Goal: Task Accomplishment & Management: Use online tool/utility

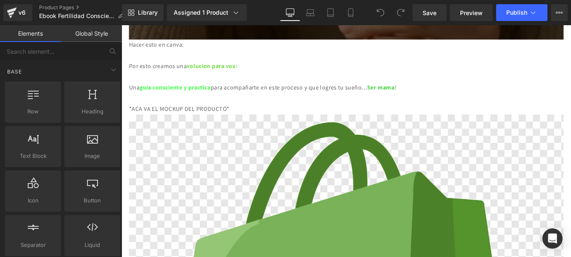
scroll to position [1311, 0]
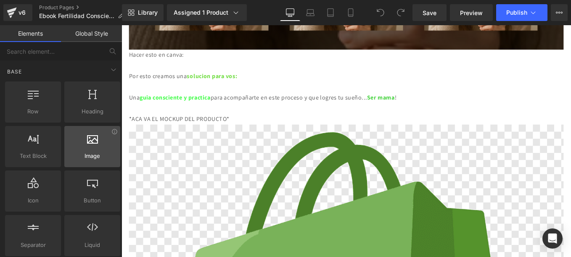
click at [93, 145] on div at bounding box center [92, 142] width 51 height 19
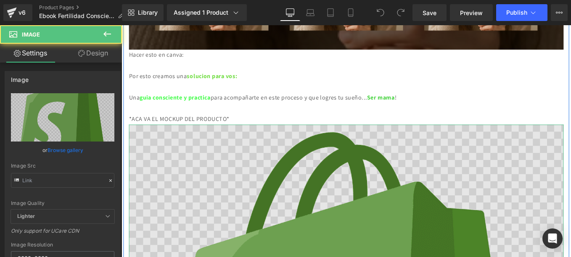
type input "[URL][DOMAIN_NAME]"
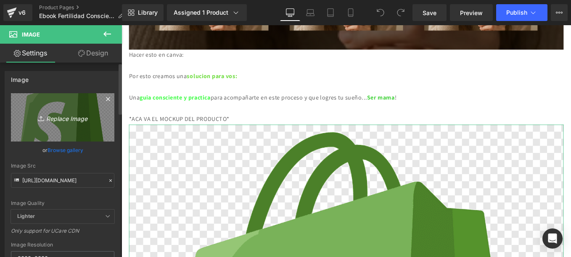
click at [58, 118] on icon "Replace Image" at bounding box center [62, 117] width 67 height 11
type input "C:\fakepath\ChatGPT Image [DATE], 04_54_39 p.m..png"
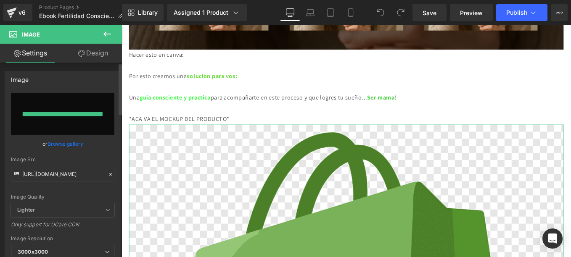
type input "[URL][DOMAIN_NAME][DATE]"
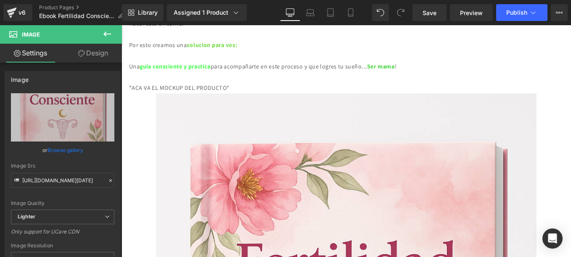
scroll to position [1322, 0]
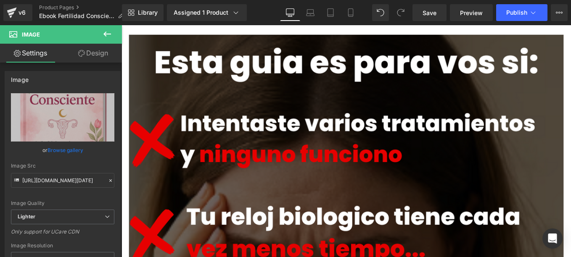
scroll to position [130, 0]
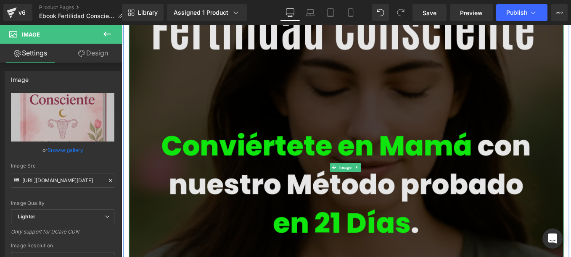
click at [442, 112] on img at bounding box center [376, 186] width 492 height 484
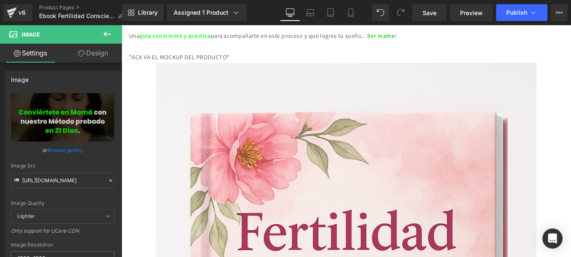
scroll to position [1311, 0]
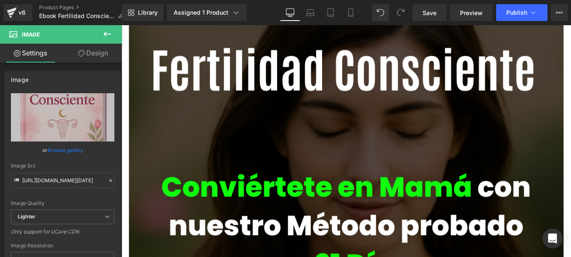
scroll to position [94, 0]
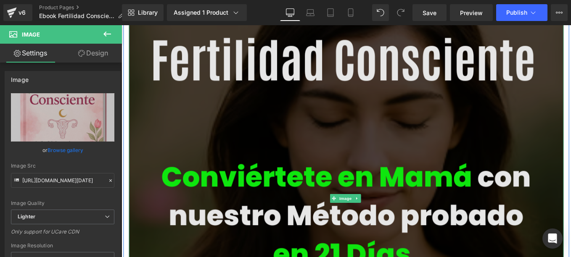
click at [450, 124] on img at bounding box center [376, 222] width 492 height 484
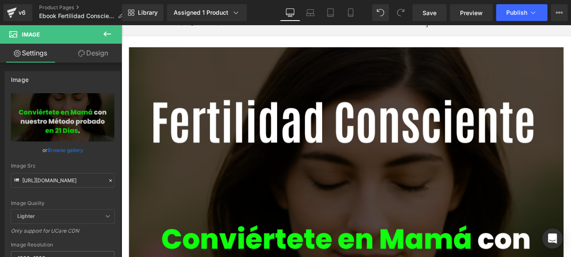
scroll to position [13, 0]
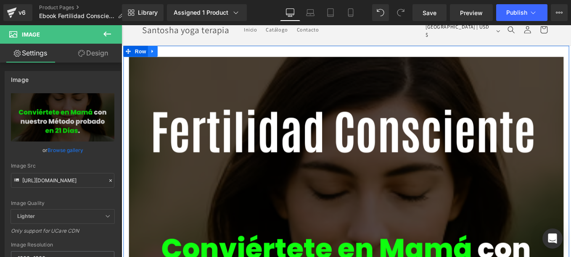
click at [154, 58] on icon at bounding box center [157, 55] width 6 height 6
click at [164, 50] on link at bounding box center [167, 55] width 11 height 13
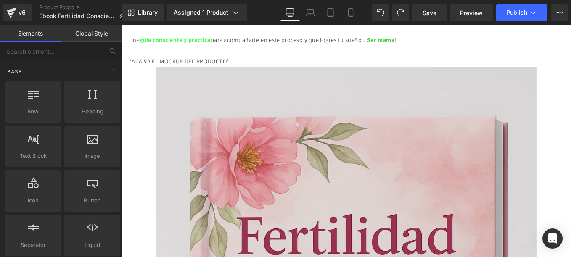
scroll to position [1376, 0]
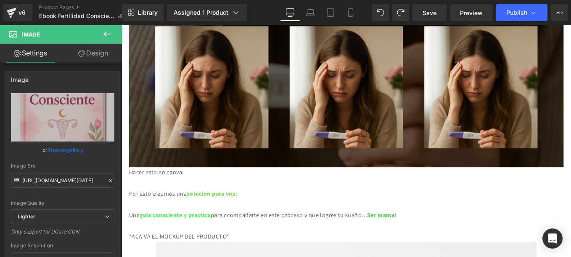
scroll to position [1142, 0]
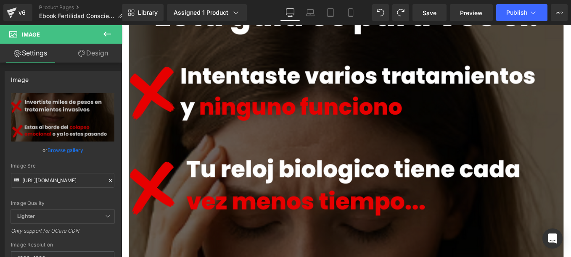
scroll to position [487, 0]
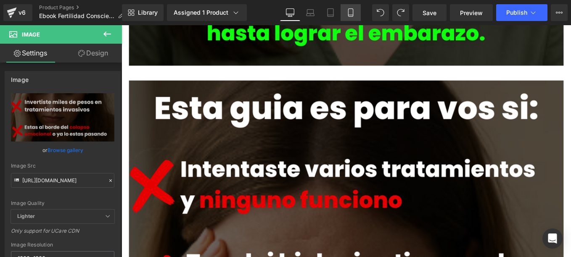
click at [352, 7] on link "Mobile" at bounding box center [351, 12] width 20 height 17
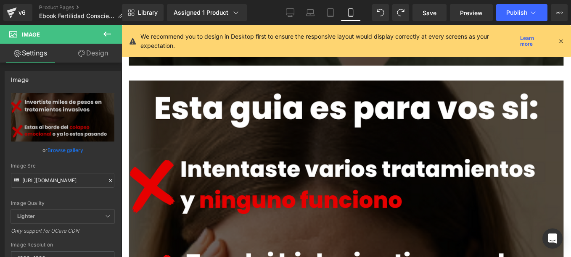
type input "100"
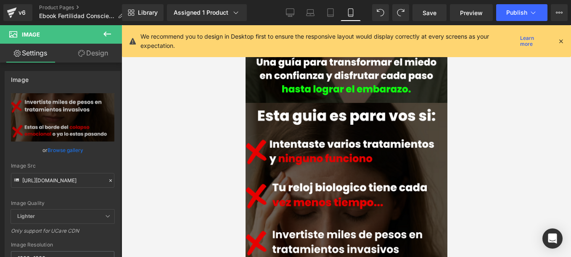
click at [559, 41] on icon at bounding box center [561, 41] width 8 height 8
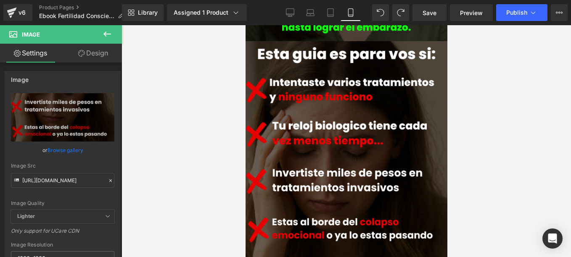
scroll to position [220, 0]
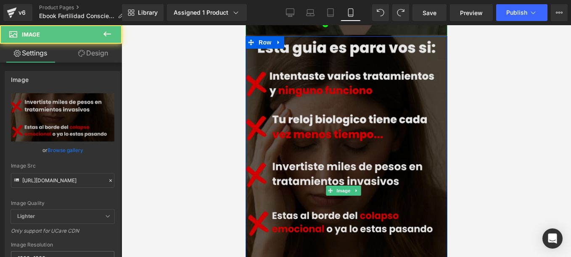
click at [361, 104] on img at bounding box center [346, 191] width 202 height 335
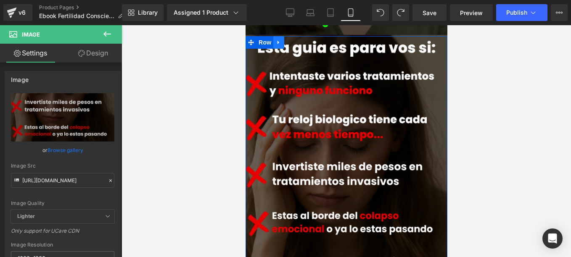
click at [274, 36] on link at bounding box center [278, 42] width 11 height 13
click at [286, 40] on icon at bounding box center [289, 43] width 6 height 6
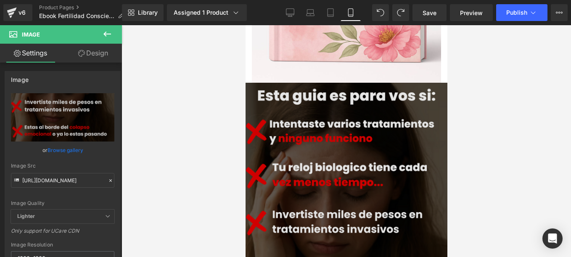
scroll to position [884, 0]
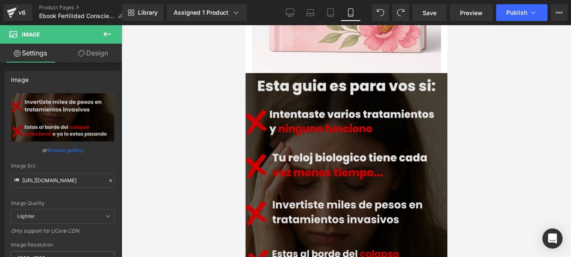
click at [372, 101] on img at bounding box center [346, 229] width 202 height 335
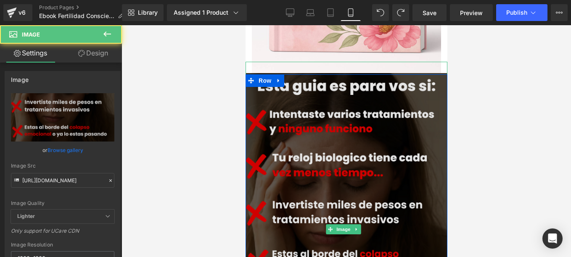
click at [342, 72] on img at bounding box center [346, 229] width 202 height 335
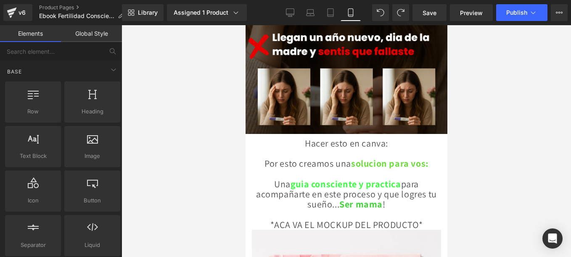
scroll to position [954, 0]
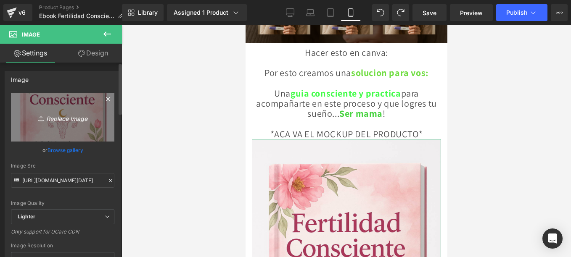
click at [74, 117] on icon "Replace Image" at bounding box center [62, 117] width 67 height 11
type input "C:\fakepath\ChatGPT Image [DATE], 04_54_39 p.m..png"
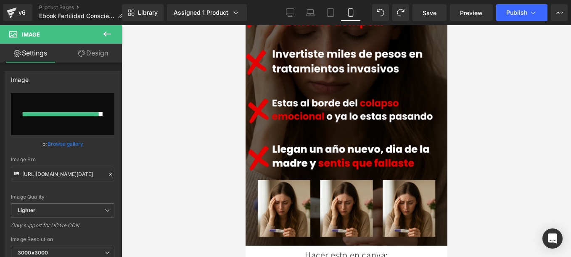
type input "[URL][DOMAIN_NAME][DATE]"
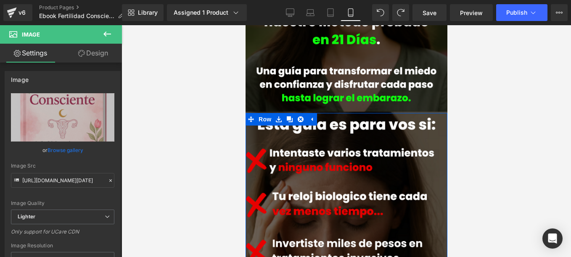
scroll to position [129, 0]
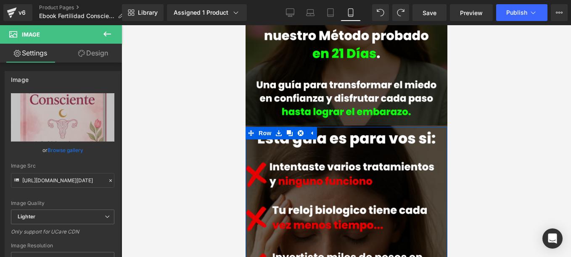
click at [469, 105] on div at bounding box center [347, 141] width 450 height 232
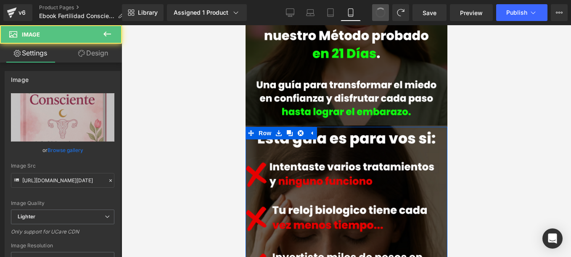
type input "[URL][DOMAIN_NAME][DATE]"
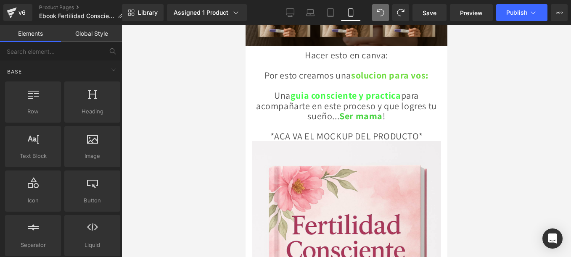
scroll to position [521, 0]
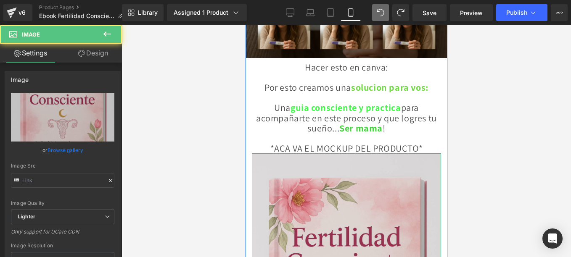
type input "[URL][DOMAIN_NAME][DATE]"
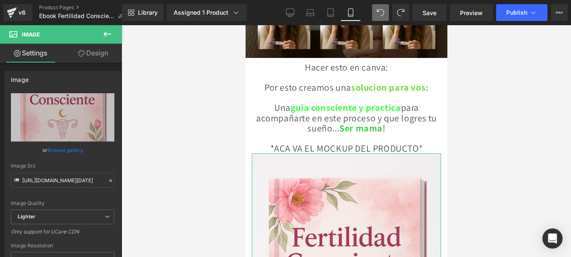
click at [97, 53] on link "Design" at bounding box center [93, 53] width 61 height 19
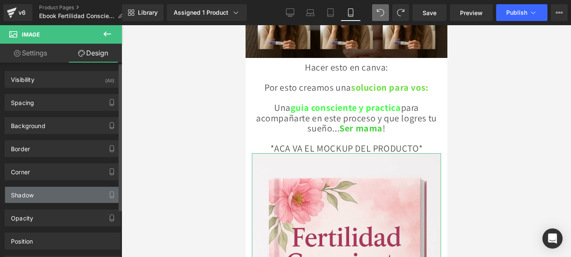
click at [53, 192] on div "Shadow" at bounding box center [62, 195] width 115 height 16
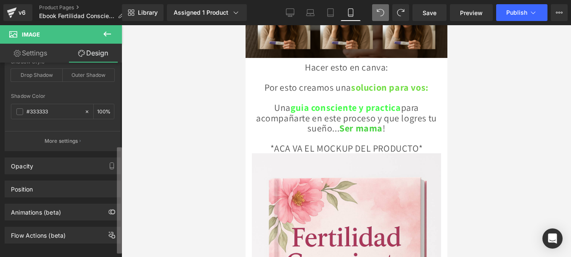
scroll to position [160, 0]
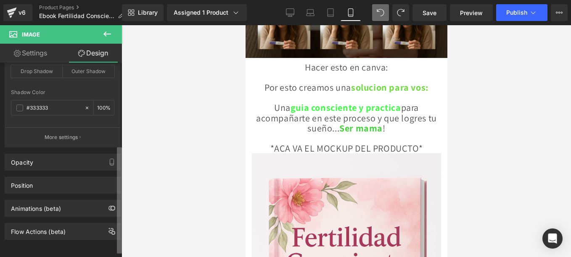
click at [121, 257] on html "Image You are previewing how the will restyle your page. You can not edit Eleme…" at bounding box center [285, 128] width 571 height 257
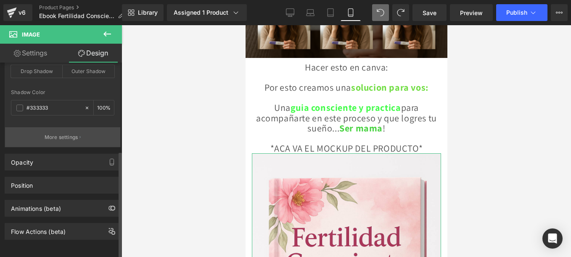
click at [77, 134] on p "More settings" at bounding box center [62, 138] width 34 height 8
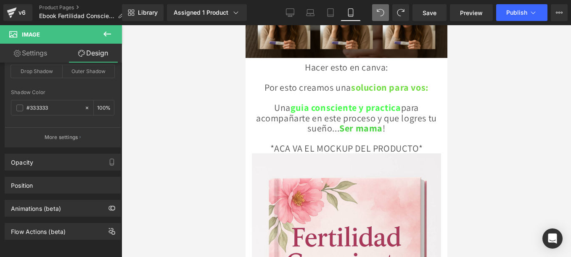
click at [154, 139] on div at bounding box center [347, 141] width 450 height 232
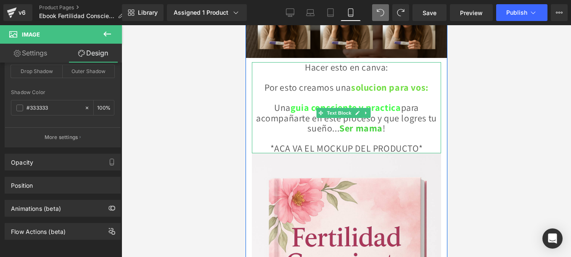
click at [424, 138] on p "*ACA VA EL MOCKUP DEL PRODUCTO*" at bounding box center [346, 143] width 189 height 20
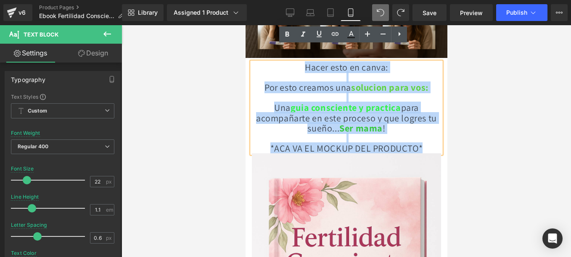
drag, startPoint x: 432, startPoint y: 141, endPoint x: 291, endPoint y: 50, distance: 167.7
click at [291, 62] on div "Hacer esto en canva: Por esto creamos una solucion para vos: Una guia conscient…" at bounding box center [346, 108] width 189 height 92
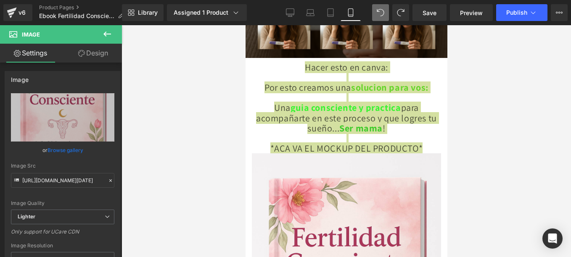
click at [478, 129] on div at bounding box center [347, 141] width 450 height 232
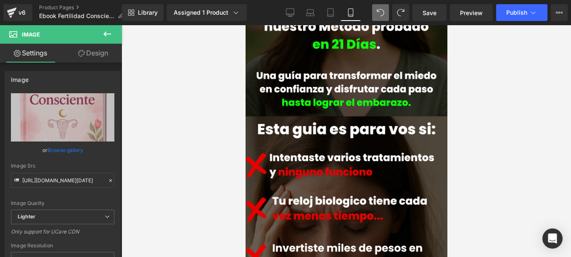
scroll to position [163, 0]
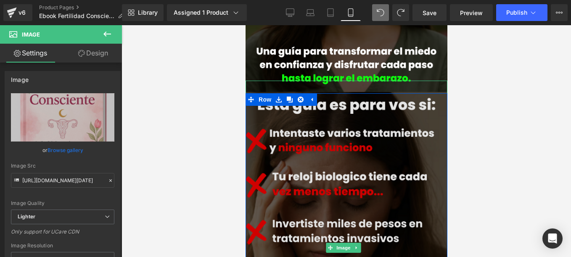
click at [380, 111] on img at bounding box center [346, 248] width 202 height 335
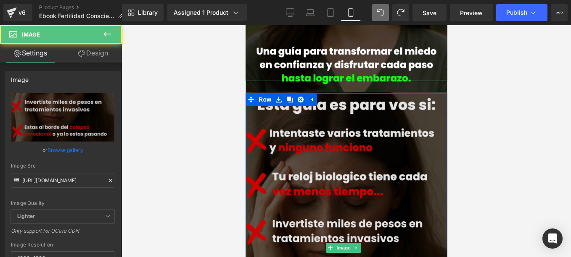
click at [334, 107] on img at bounding box center [346, 248] width 202 height 335
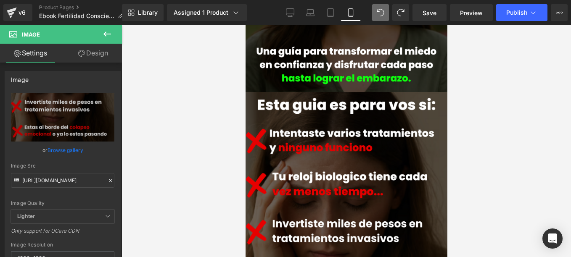
click at [563, 103] on div at bounding box center [347, 141] width 450 height 232
click at [42, 180] on input "[URL][DOMAIN_NAME]" at bounding box center [62, 180] width 103 height 15
click at [107, 34] on icon at bounding box center [107, 34] width 8 height 5
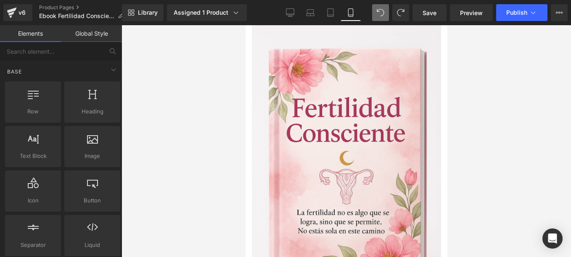
scroll to position [644, 0]
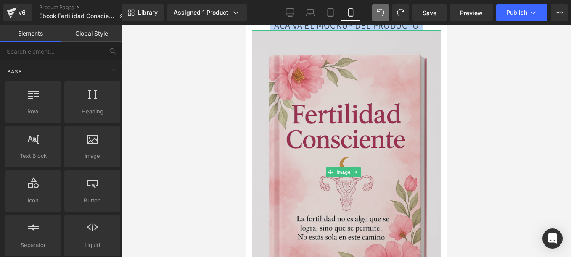
click at [368, 120] on img at bounding box center [346, 172] width 189 height 284
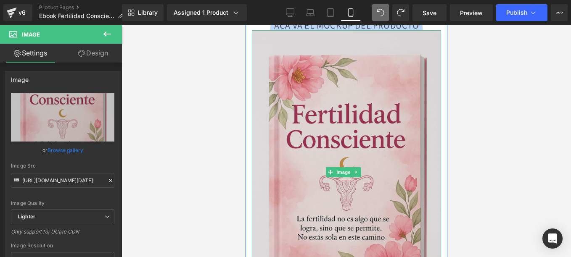
paste div
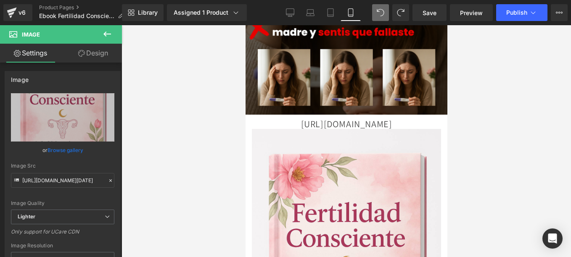
scroll to position [458, 0]
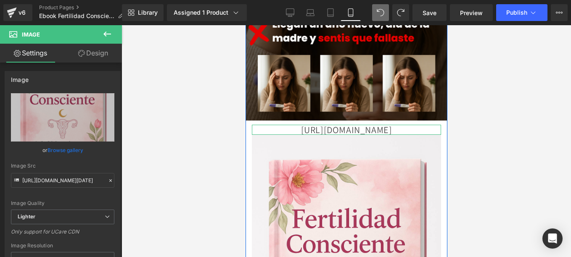
drag, startPoint x: 421, startPoint y: 129, endPoint x: 264, endPoint y: 112, distance: 157.7
click at [264, 125] on p "[URL][DOMAIN_NAME]" at bounding box center [346, 130] width 189 height 10
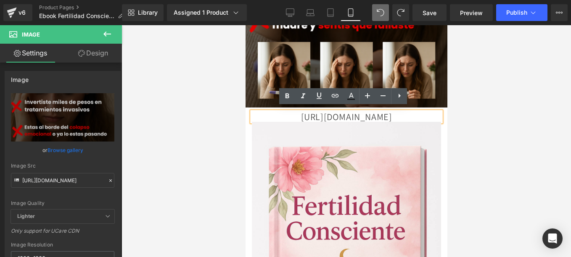
scroll to position [477, 0]
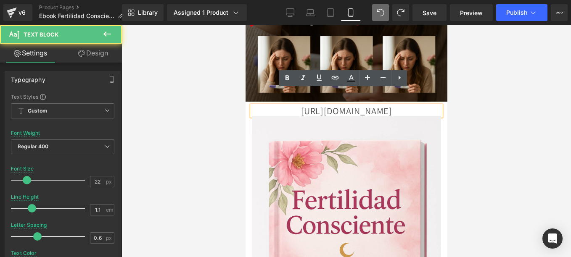
drag, startPoint x: 422, startPoint y: 114, endPoint x: 256, endPoint y: 90, distance: 168.3
click at [256, 106] on p "[URL][DOMAIN_NAME]" at bounding box center [346, 111] width 189 height 10
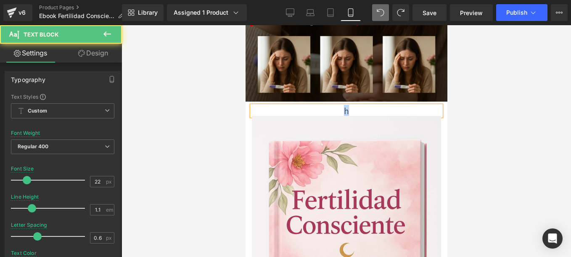
drag, startPoint x: 334, startPoint y: 92, endPoint x: 367, endPoint y: 100, distance: 34.3
click at [367, 100] on div "Image h Text Block Image" at bounding box center [346, 89] width 202 height 621
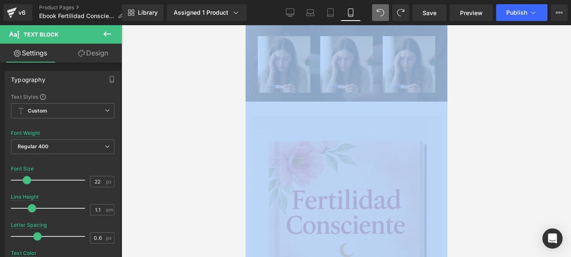
click at [571, 133] on html "Image You are previewing how the will restyle your page. You can not edit Eleme…" at bounding box center [285, 128] width 571 height 257
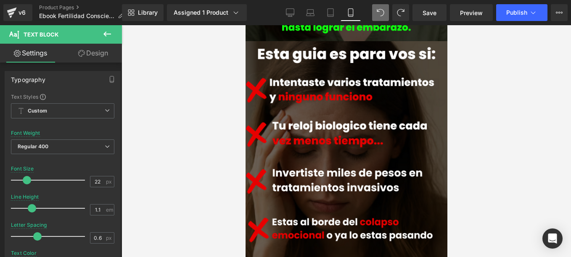
scroll to position [196, 0]
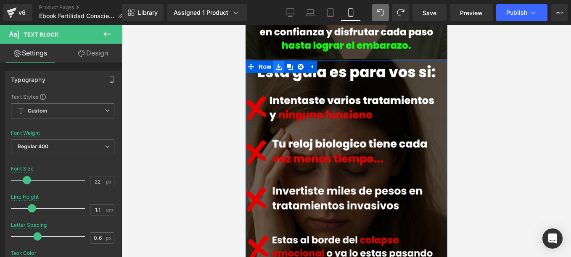
click at [279, 64] on icon at bounding box center [278, 67] width 6 height 6
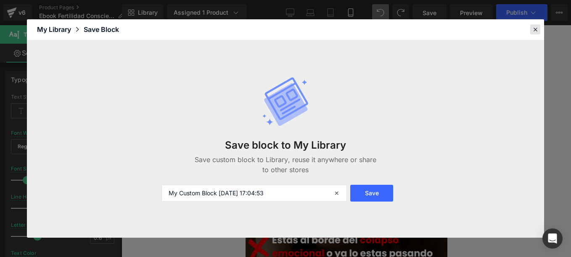
click at [537, 28] on icon at bounding box center [536, 30] width 8 height 8
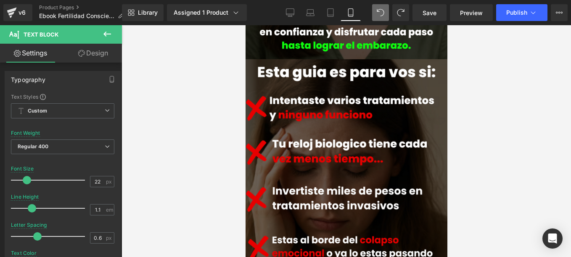
click at [107, 31] on icon at bounding box center [107, 34] width 10 height 10
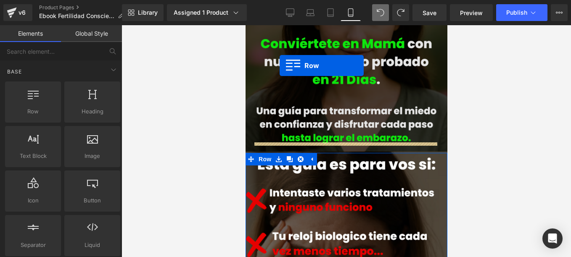
scroll to position [95, 0]
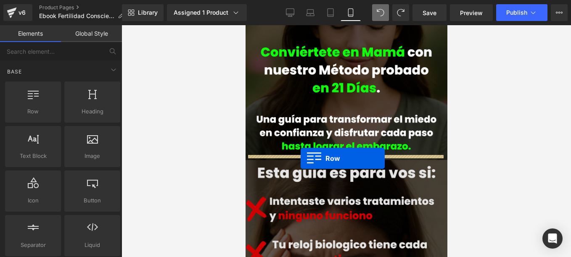
drag, startPoint x: 279, startPoint y: 133, endPoint x: 300, endPoint y: 158, distance: 32.5
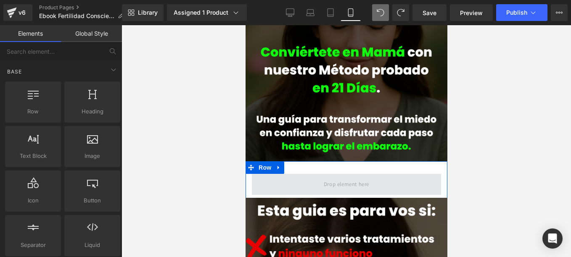
click at [325, 178] on span at bounding box center [345, 184] width 51 height 14
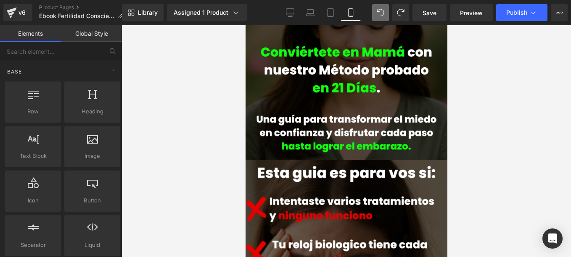
click at [471, 162] on div at bounding box center [347, 141] width 450 height 232
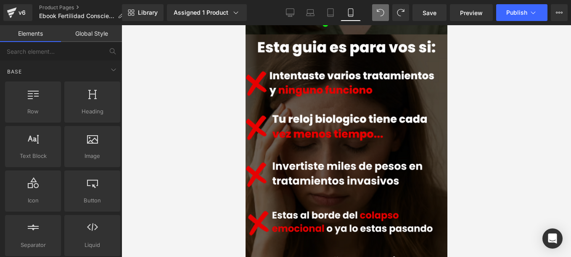
scroll to position [215, 0]
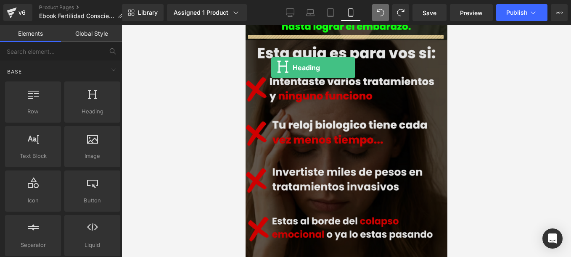
drag, startPoint x: 336, startPoint y: 131, endPoint x: 271, endPoint y: 68, distance: 90.4
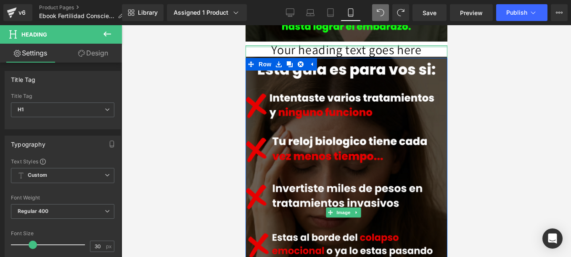
click at [384, 45] on div at bounding box center [346, 46] width 202 height 2
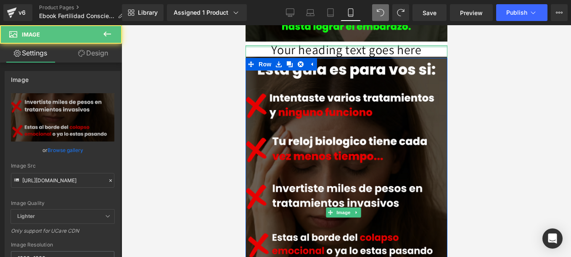
click at [384, 45] on div at bounding box center [346, 46] width 202 height 2
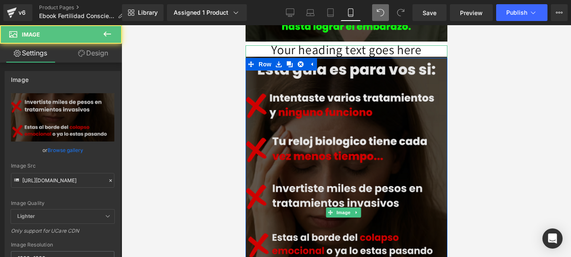
click at [383, 45] on img at bounding box center [346, 212] width 202 height 335
click at [419, 45] on img at bounding box center [346, 212] width 202 height 335
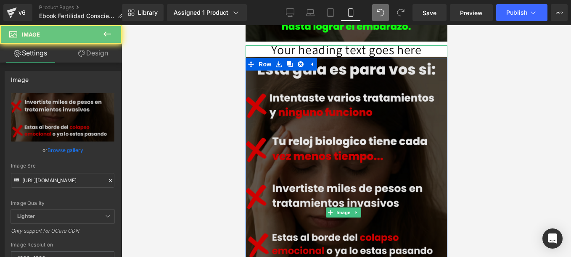
click at [419, 45] on img at bounding box center [346, 212] width 202 height 335
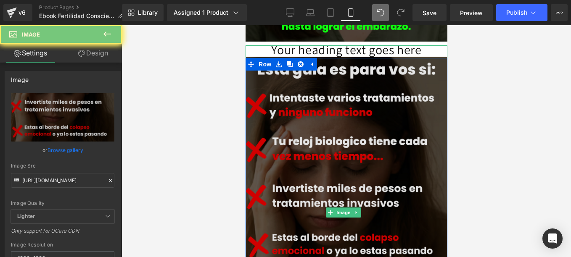
click at [419, 45] on img at bounding box center [346, 212] width 202 height 335
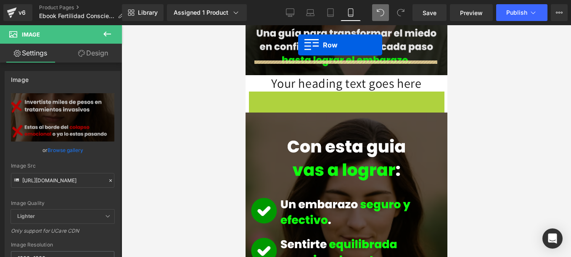
drag, startPoint x: 262, startPoint y: 56, endPoint x: 299, endPoint y: 45, distance: 38.4
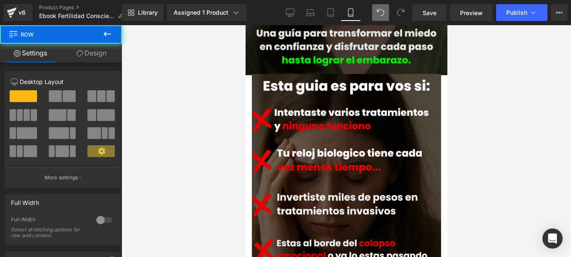
scroll to position [156, 0]
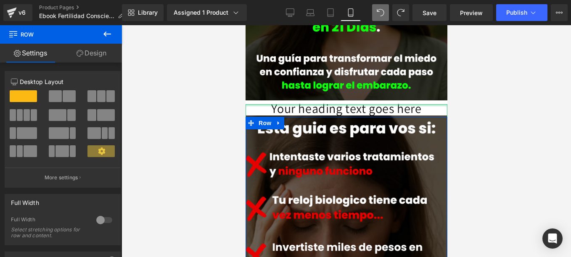
click at [330, 104] on div at bounding box center [346, 105] width 202 height 2
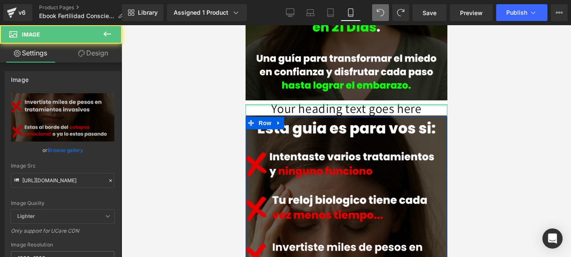
click at [330, 104] on div at bounding box center [346, 105] width 202 height 2
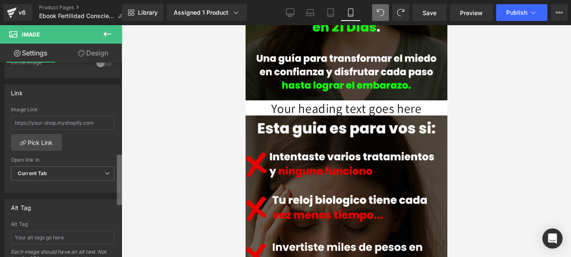
scroll to position [345, 0]
click at [128, 193] on div "Row You are previewing how the will restyle your page. You can not edit Element…" at bounding box center [285, 136] width 571 height 272
drag, startPoint x: 96, startPoint y: 125, endPoint x: 0, endPoint y: 114, distance: 96.6
click at [0, 114] on html "Row You are previewing how the will restyle your page. You can not edit Element…" at bounding box center [285, 128] width 571 height 257
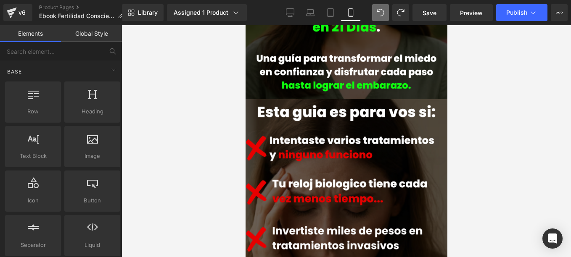
click at [530, 178] on div at bounding box center [347, 141] width 450 height 232
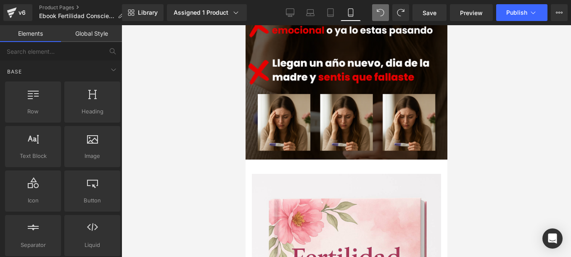
scroll to position [425, 0]
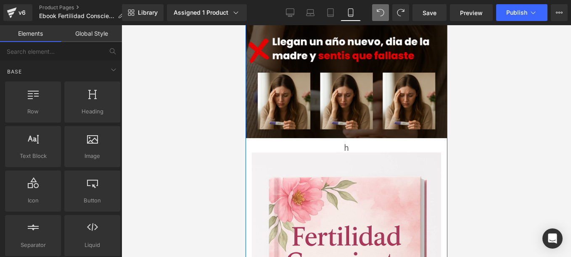
scroll to position [462, 0]
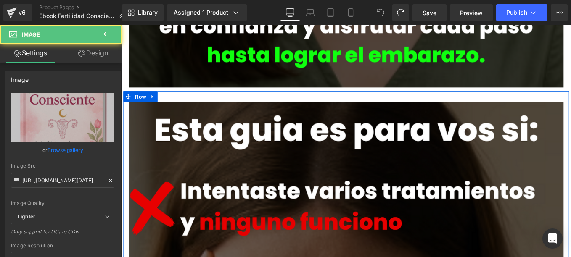
type input "[URL][DOMAIN_NAME]"
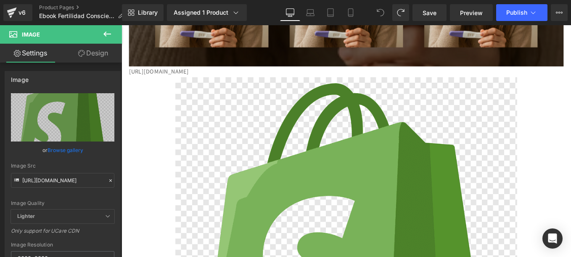
scroll to position [1280, 0]
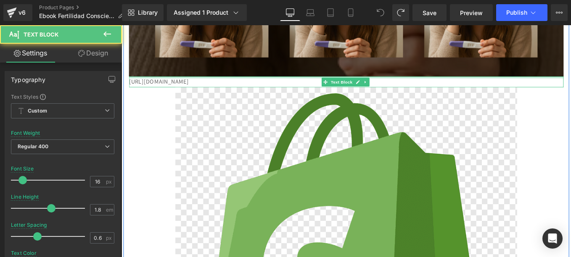
drag, startPoint x: 510, startPoint y: 80, endPoint x: 153, endPoint y: 93, distance: 357.3
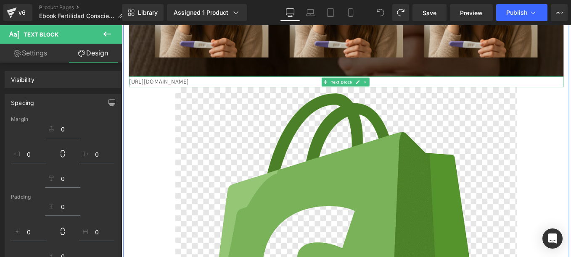
click at [151, 85] on p "[URL][DOMAIN_NAME]" at bounding box center [376, 89] width 492 height 12
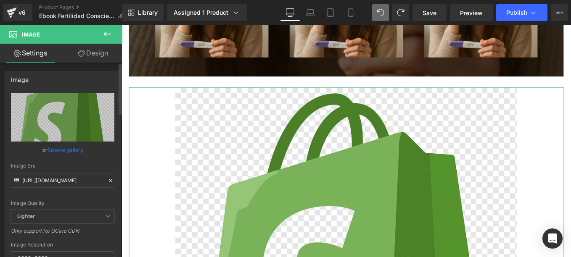
click at [68, 148] on link "Browse gallery" at bounding box center [66, 150] width 36 height 15
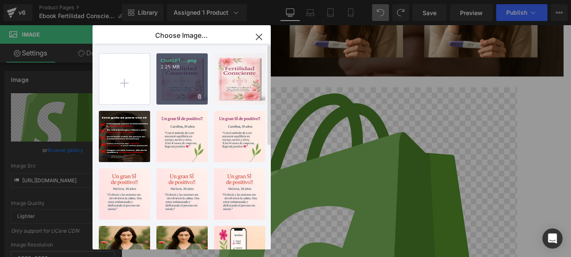
click at [182, 89] on div "ChatGPT....png 2.25 MB" at bounding box center [181, 78] width 51 height 51
type input "[URL][DOMAIN_NAME][DATE]"
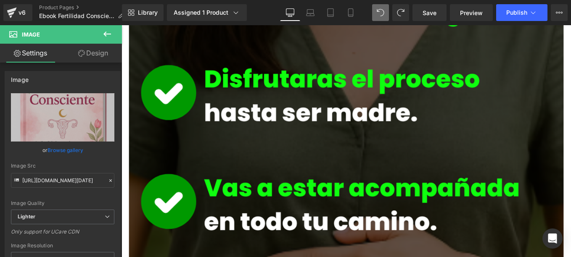
scroll to position [0, 0]
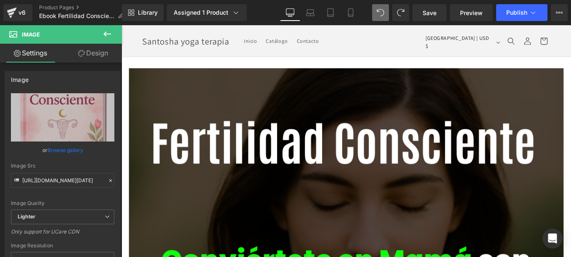
drag, startPoint x: 626, startPoint y: 214, endPoint x: 677, endPoint y: 32, distance: 189.1
click at [96, 53] on link "Design" at bounding box center [93, 53] width 61 height 19
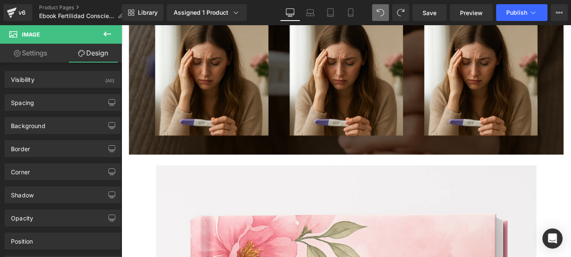
scroll to position [1215, 0]
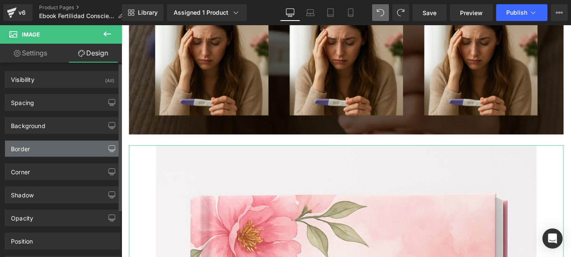
click at [111, 143] on button "button" at bounding box center [111, 149] width 13 height 16
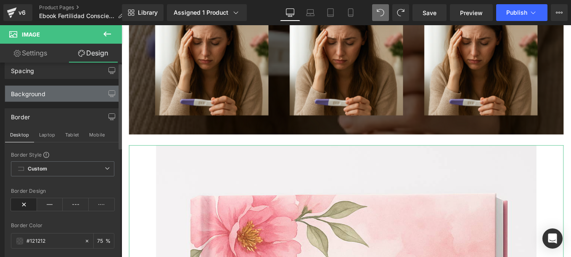
scroll to position [0, 0]
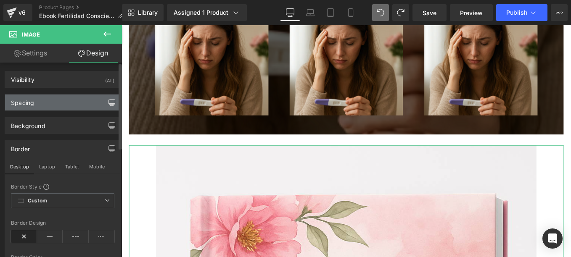
click at [111, 101] on icon "button" at bounding box center [112, 102] width 7 height 7
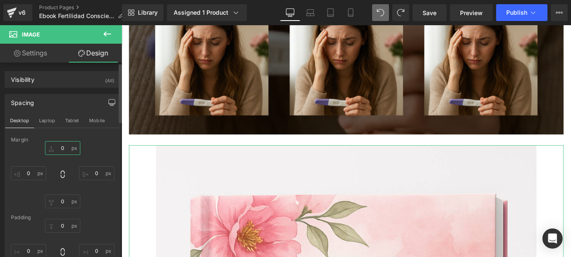
click at [66, 147] on input "0" at bounding box center [62, 148] width 35 height 14
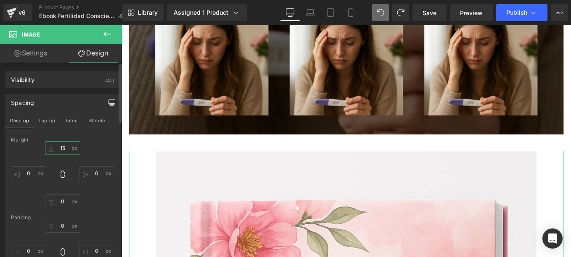
type input "1"
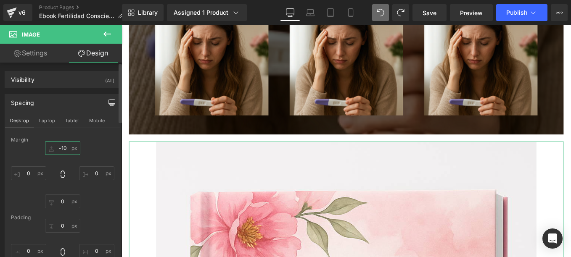
type input "-10"
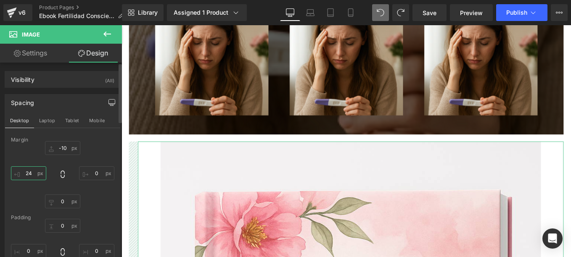
type input "2"
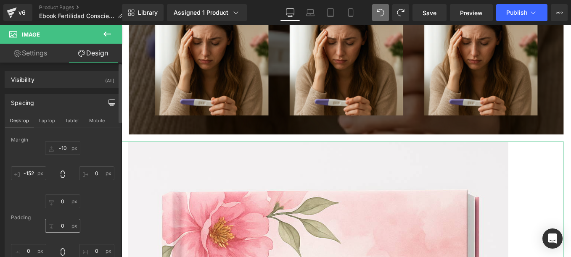
type input "-141"
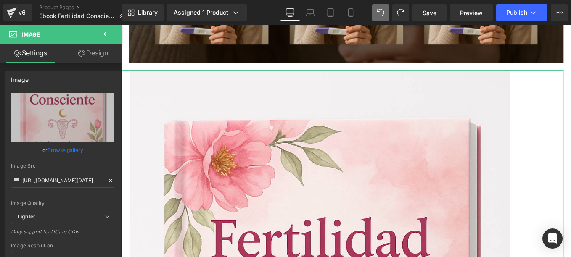
scroll to position [1284, 0]
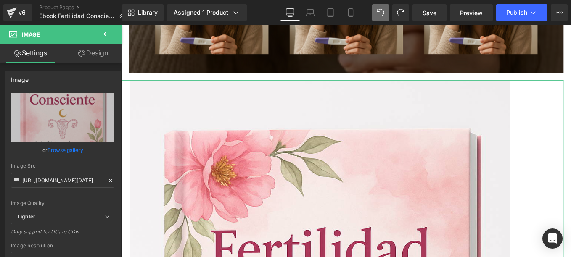
click at [92, 53] on link "Design" at bounding box center [93, 53] width 61 height 19
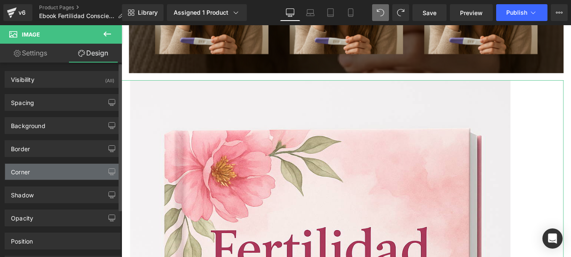
click at [81, 168] on div "Corner" at bounding box center [62, 172] width 115 height 16
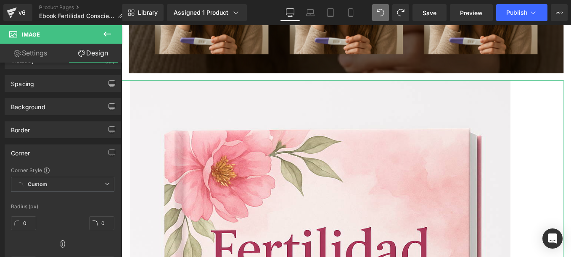
scroll to position [3, 0]
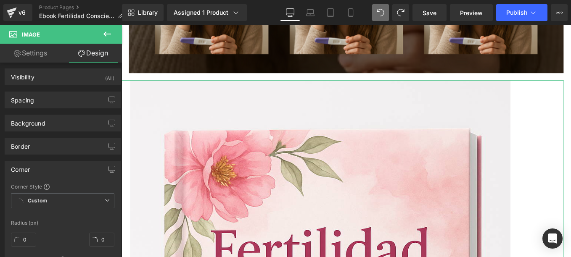
click at [116, 126] on div "Visibility (All) 0|0|0|0 1 Show on Desktop 1 Show on Laptop 1 Show on Tablet 1 …" at bounding box center [61, 162] width 122 height 199
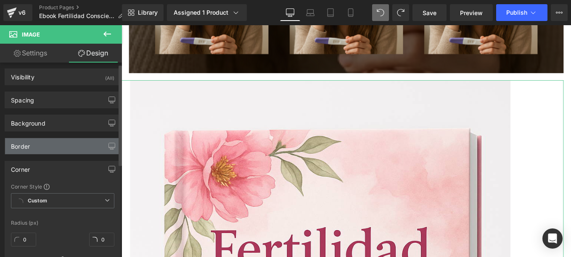
click at [67, 143] on div "Border" at bounding box center [62, 146] width 115 height 16
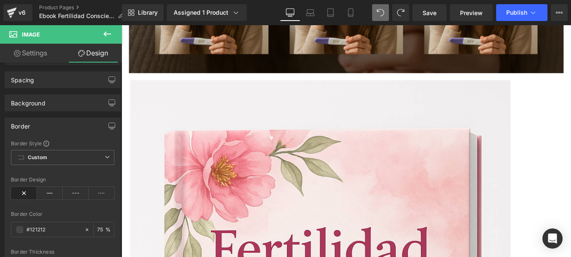
scroll to position [0, 0]
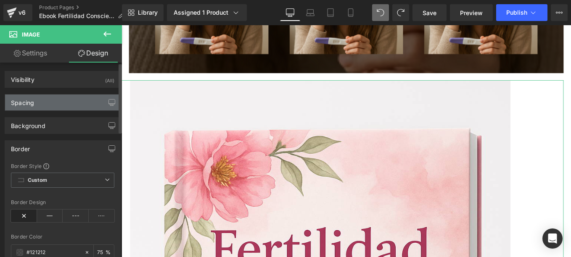
click at [51, 101] on div "Spacing" at bounding box center [62, 103] width 115 height 16
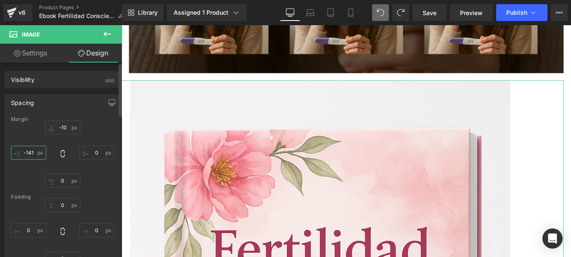
click at [33, 152] on input "-141" at bounding box center [28, 153] width 35 height 14
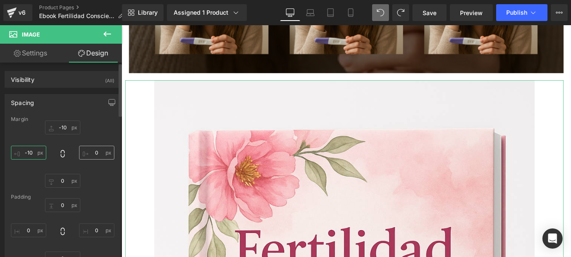
type input "-10"
click at [91, 154] on input "0" at bounding box center [96, 153] width 35 height 14
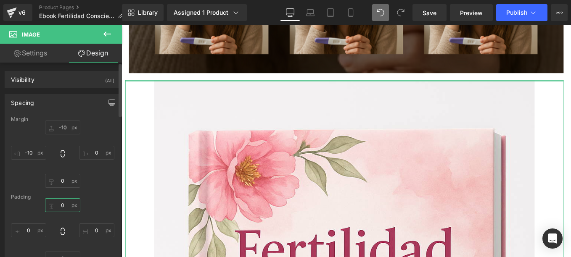
click at [60, 207] on input "0" at bounding box center [62, 206] width 35 height 14
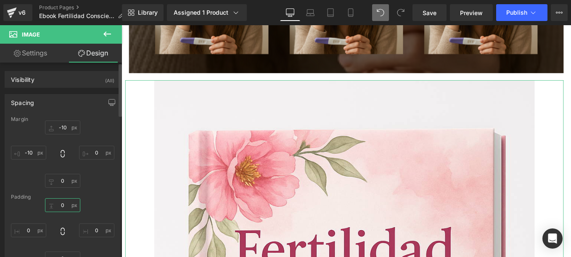
click at [60, 207] on input "0" at bounding box center [62, 206] width 35 height 14
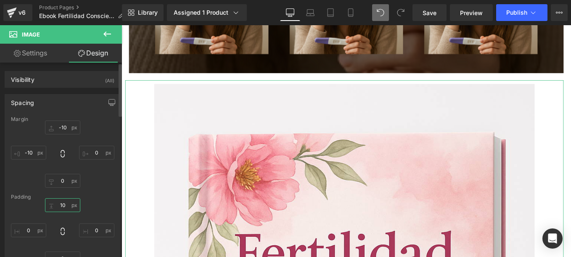
type input "10"
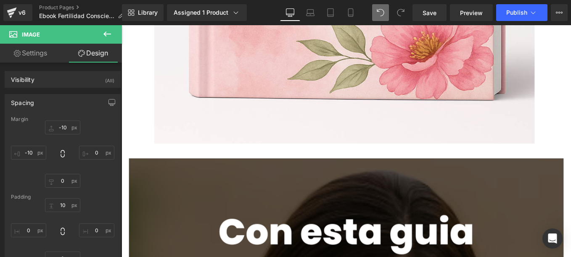
scroll to position [1874, 0]
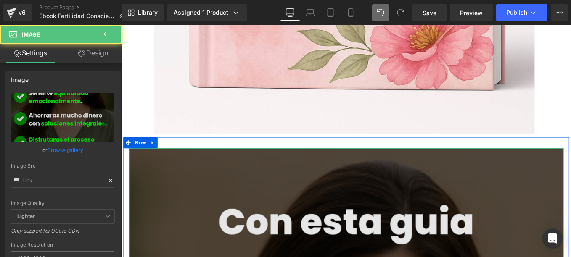
type input "[URL][DOMAIN_NAME]"
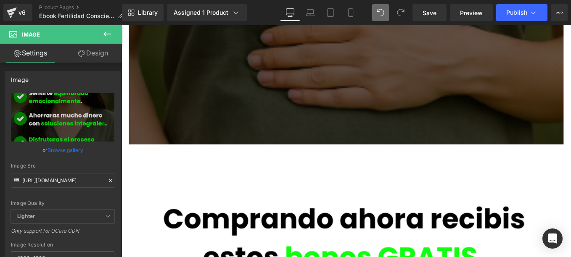
scroll to position [2765, 0]
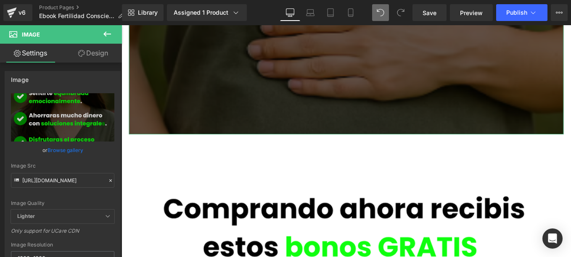
click at [90, 48] on link "Design" at bounding box center [93, 53] width 61 height 19
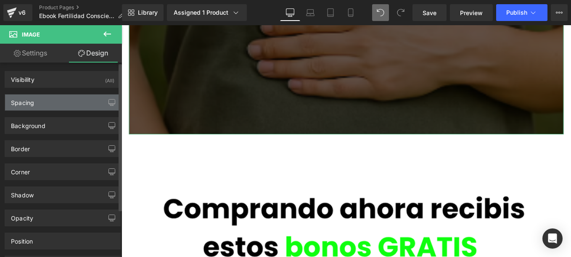
click at [48, 104] on div "Spacing" at bounding box center [62, 103] width 115 height 16
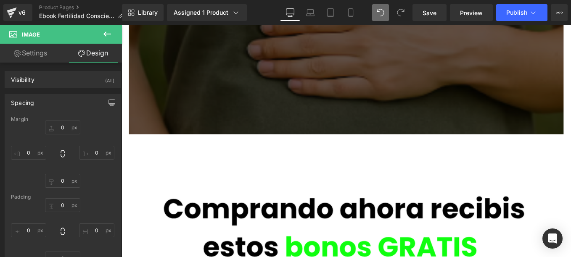
click at [105, 30] on icon at bounding box center [107, 34] width 10 height 10
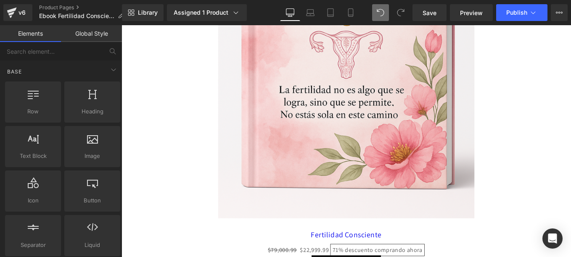
scroll to position [4188, 0]
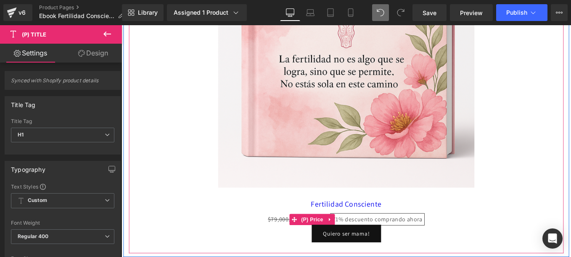
click at [546, 240] on div "$79,000.99 $22,999.99 71% descuento comprando ahora" at bounding box center [376, 246] width 484 height 12
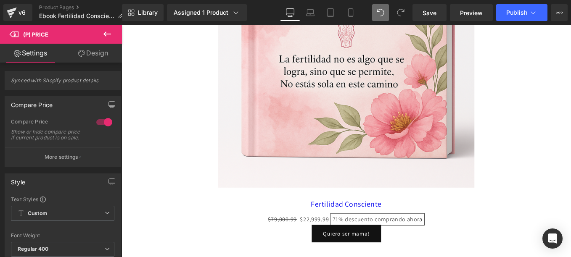
click at [310, 224] on div "Rendering Content" at bounding box center [286, 224] width 52 height 9
click at [108, 34] on icon at bounding box center [107, 34] width 8 height 5
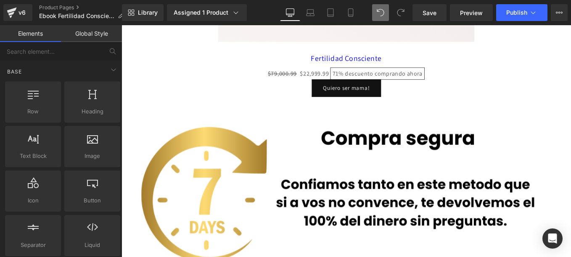
scroll to position [5078, 0]
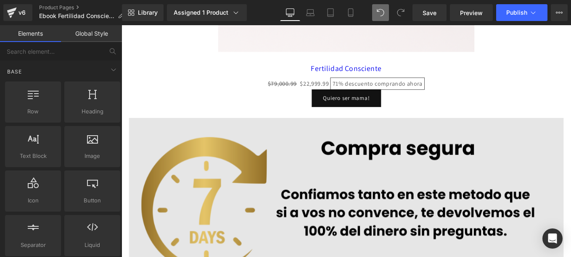
click at [379, 223] on img at bounding box center [376, 220] width 492 height 180
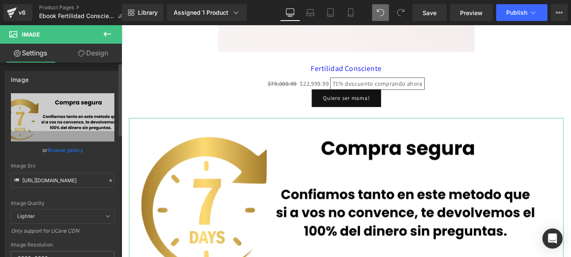
drag, startPoint x: 118, startPoint y: 111, endPoint x: 118, endPoint y: 128, distance: 16.4
click at [118, 128] on div "Image [URL][DOMAIN_NAME] Replace Image Upload image or Browse gallery Image Src…" at bounding box center [63, 188] width 126 height 247
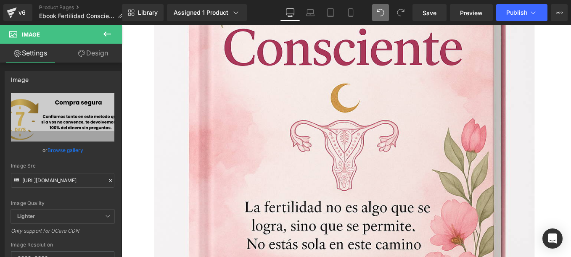
scroll to position [767, 0]
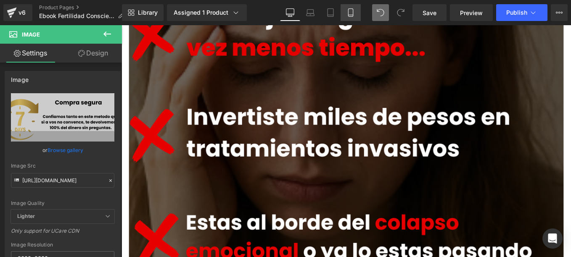
click at [346, 13] on link "Mobile" at bounding box center [351, 12] width 20 height 17
type input "100"
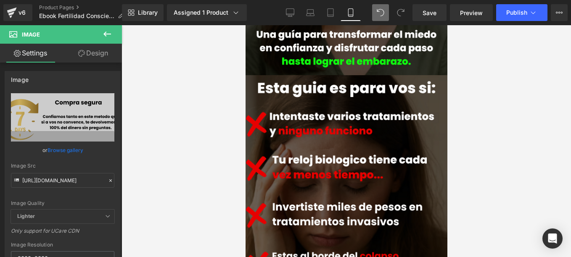
scroll to position [0, 0]
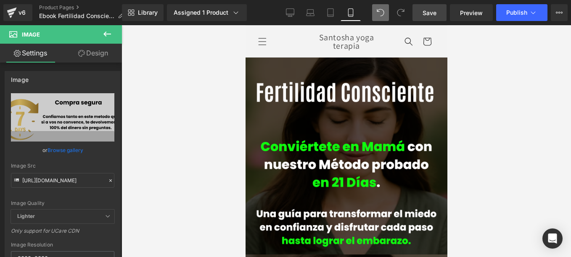
click at [422, 6] on link "Save" at bounding box center [430, 12] width 34 height 17
